Goal: Share content

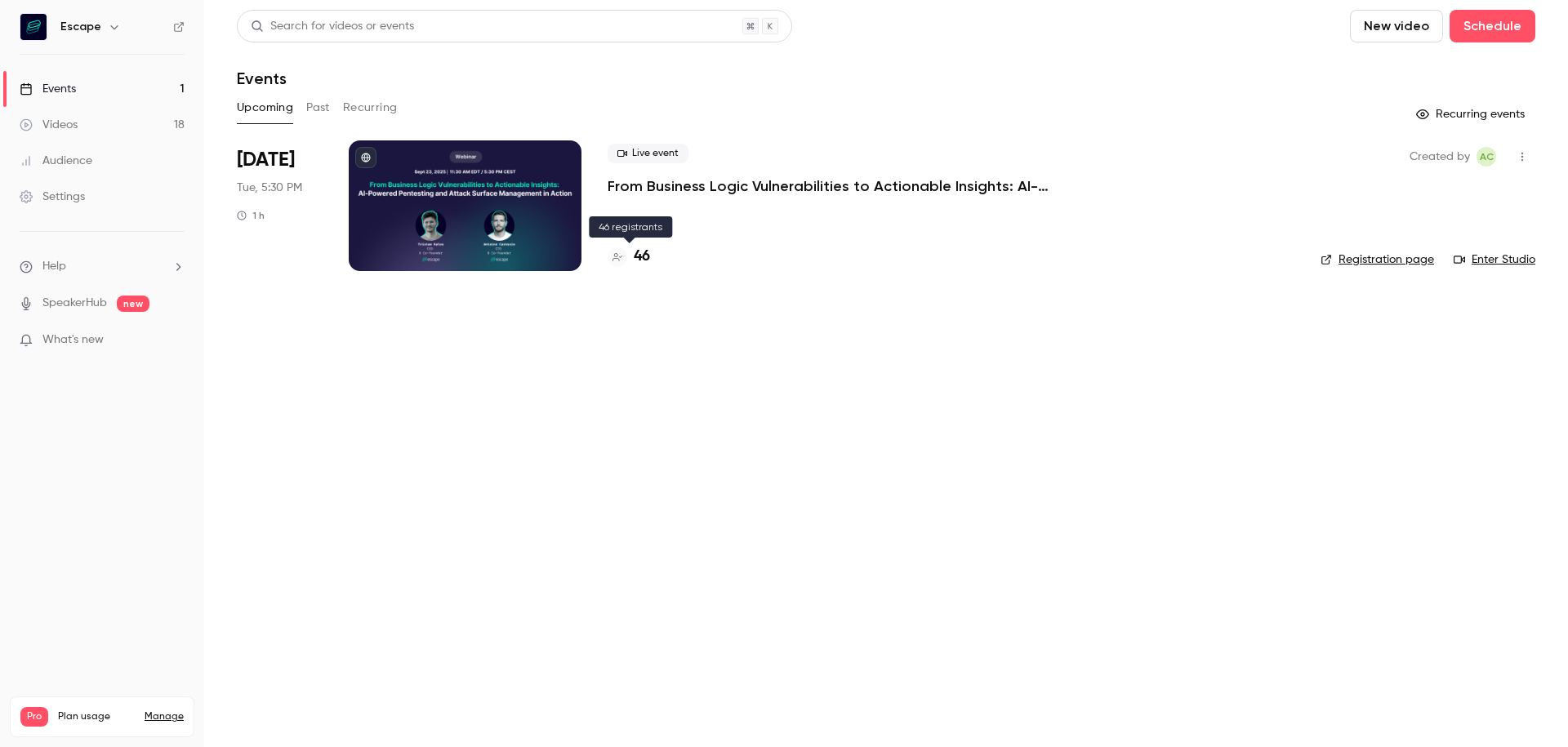
click at [639, 256] on h4 "46" at bounding box center [642, 256] width 16 height 22
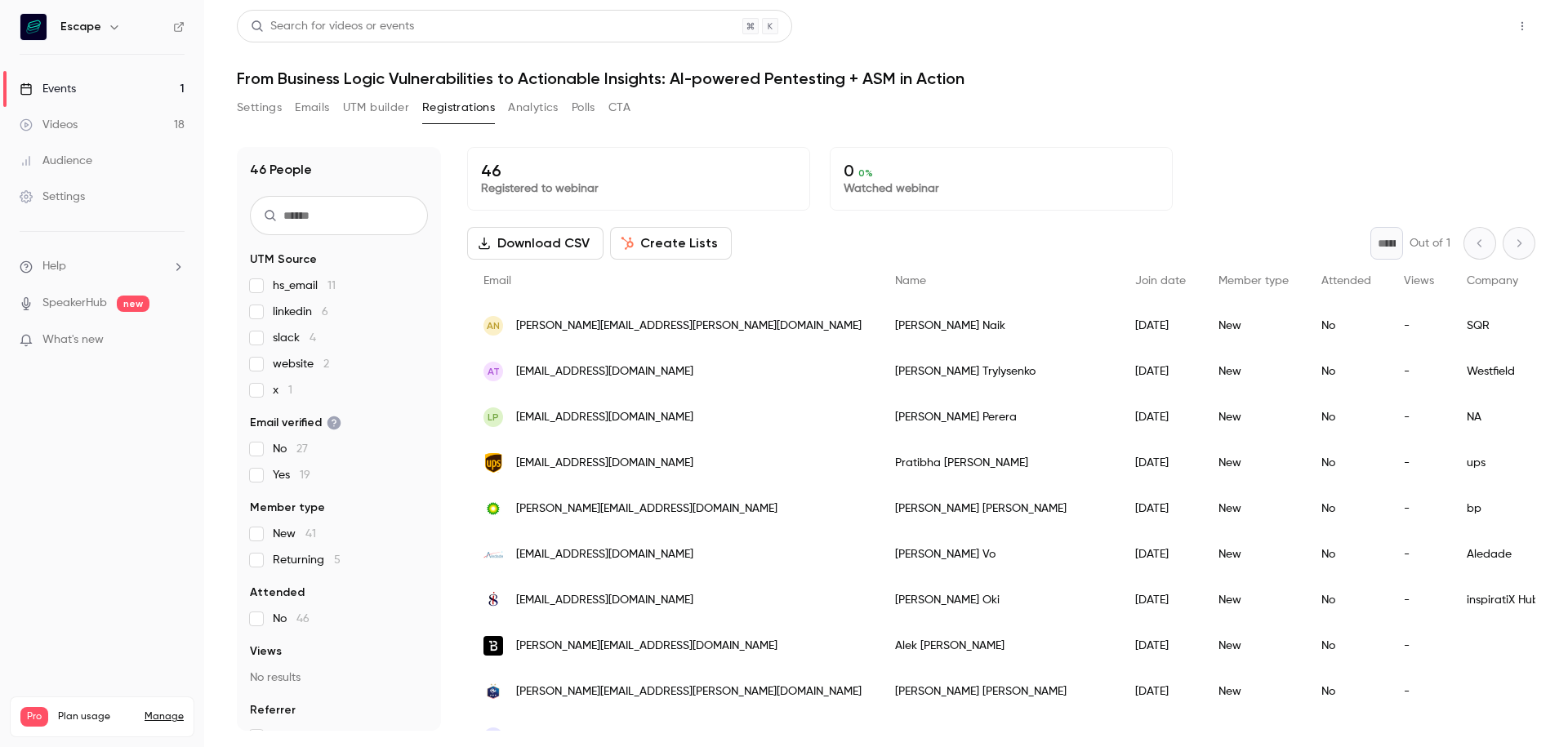
click at [1461, 22] on button "Share" at bounding box center [1464, 26] width 64 height 33
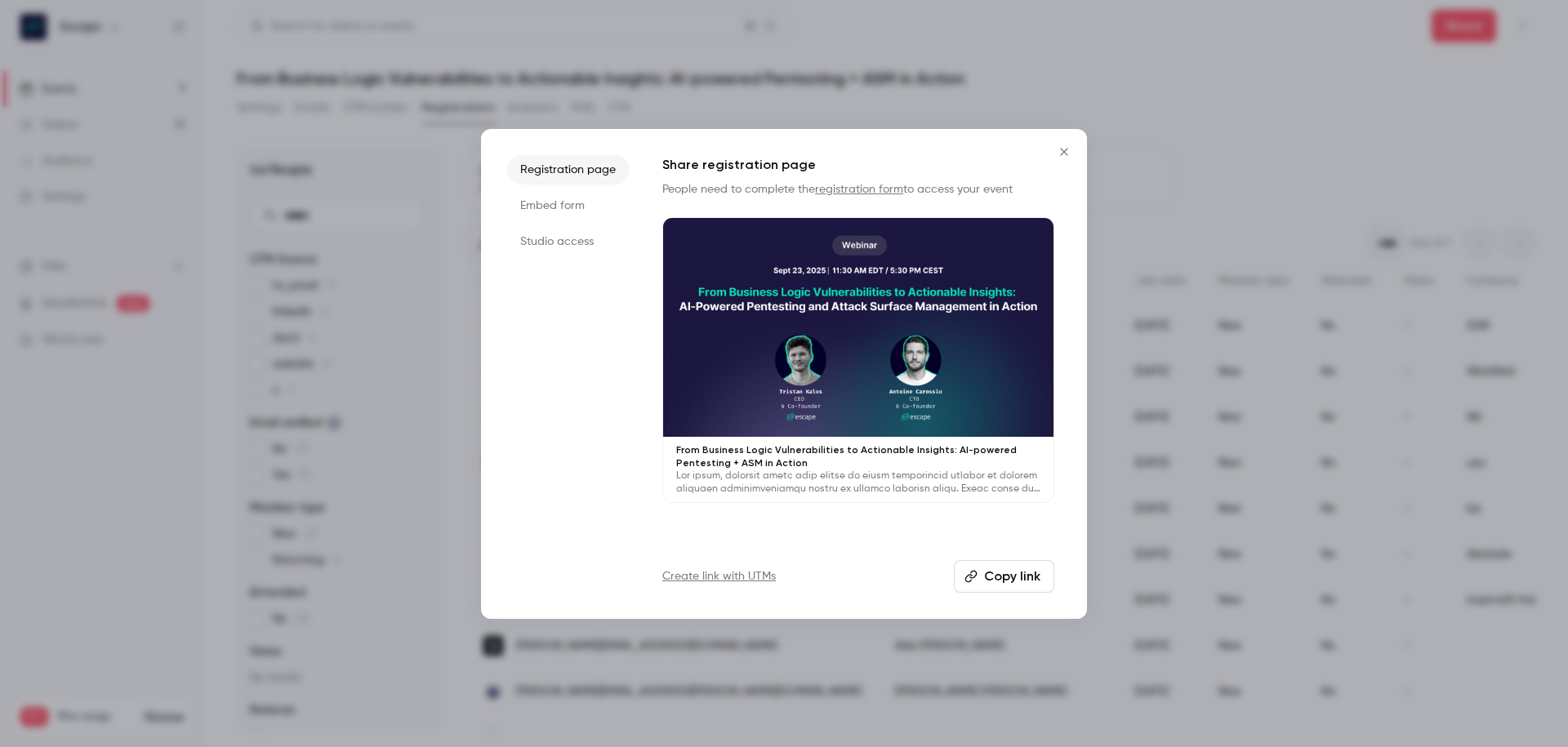
click at [1004, 576] on button "Copy link" at bounding box center [1004, 577] width 100 height 33
